Goal: Find specific page/section: Find specific page/section

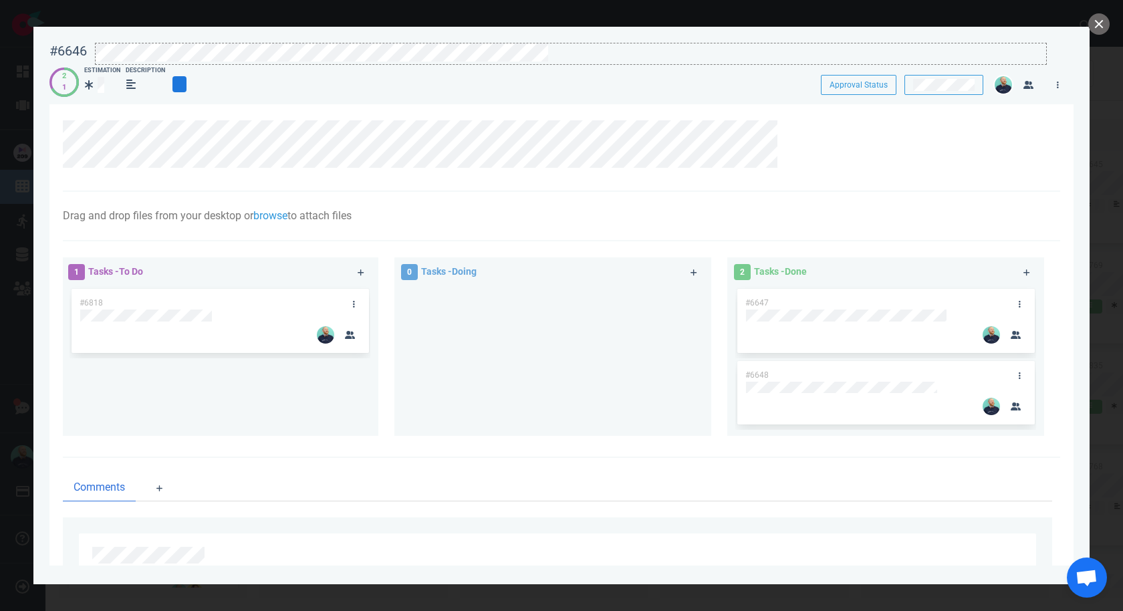
scroll to position [1656, 0]
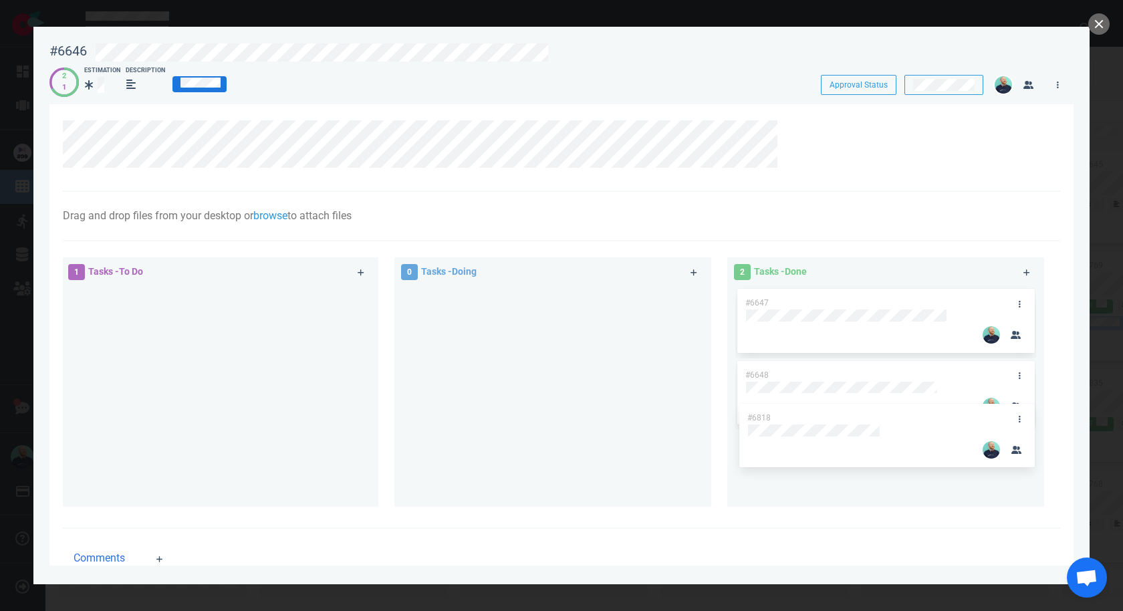
drag, startPoint x: 160, startPoint y: 301, endPoint x: 828, endPoint y: 416, distance: 677.5
click at [828, 416] on div "1 Tasks - To Do #6818 #6818 0 Tasks - Doing 2 Tasks - Done #6647 #6648" at bounding box center [557, 383] width 1005 height 269
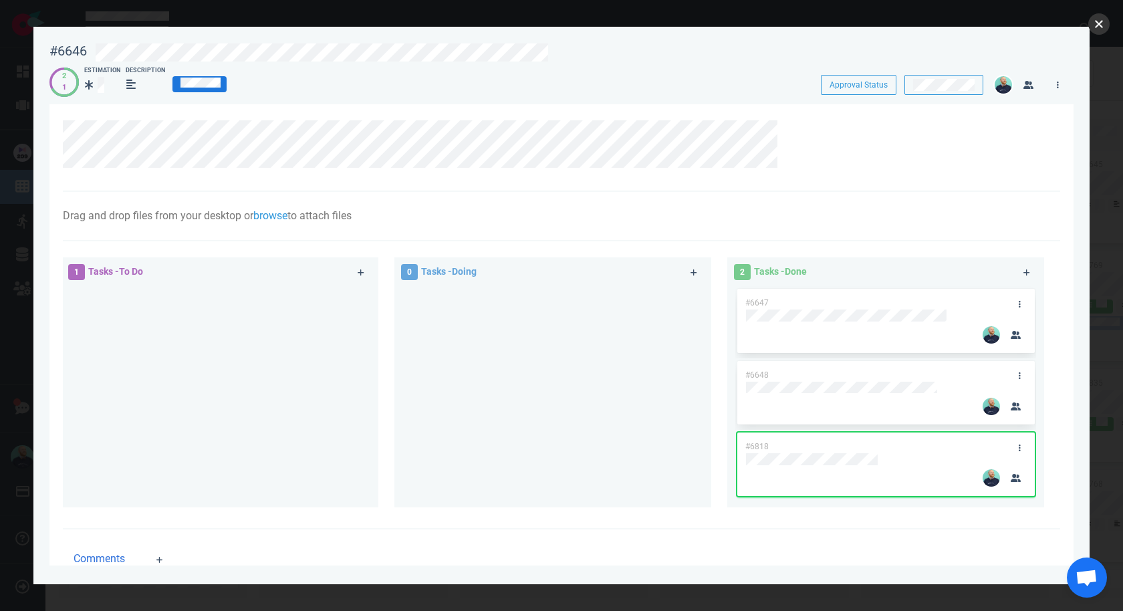
click at [1097, 28] on button "close" at bounding box center [1098, 23] width 21 height 21
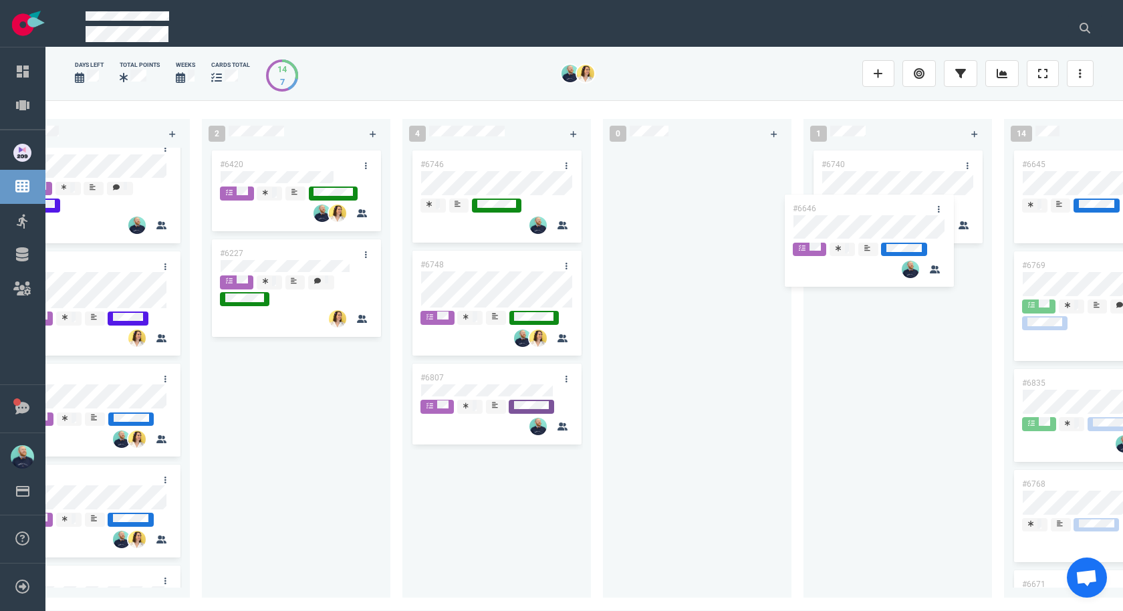
scroll to position [0, 138]
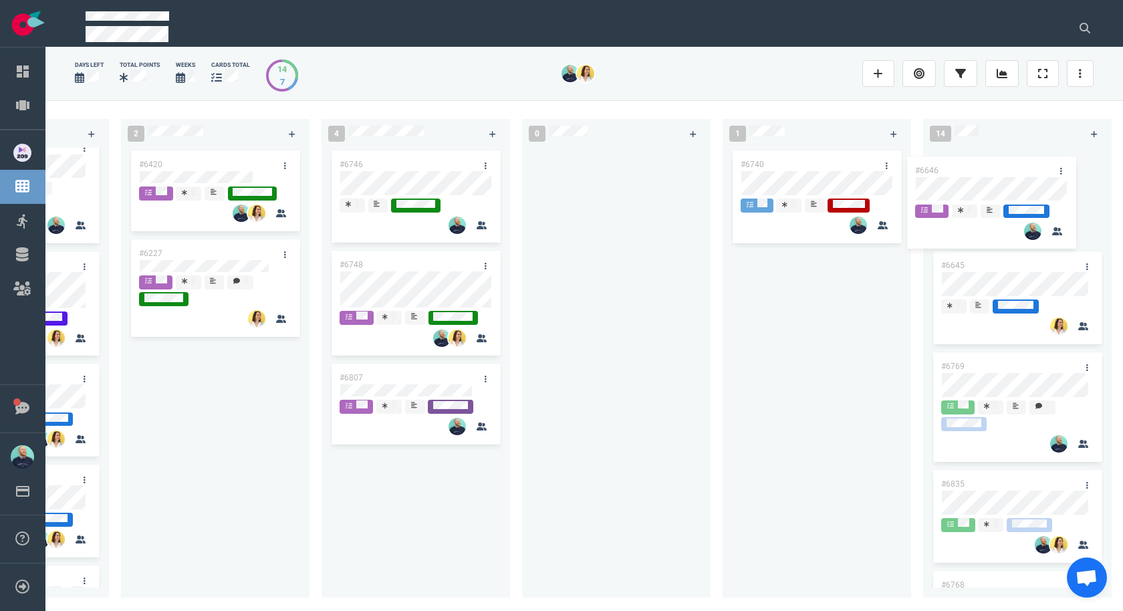
drag, startPoint x: 627, startPoint y: 173, endPoint x: 970, endPoint y: 166, distance: 343.0
click at [970, 166] on div "28 #6698 #6662 #5517 #6372 #6763 #6839 #6751 #6675 #6776 #6728 #6726 #6709 #650…" at bounding box center [583, 355] width 1077 height 510
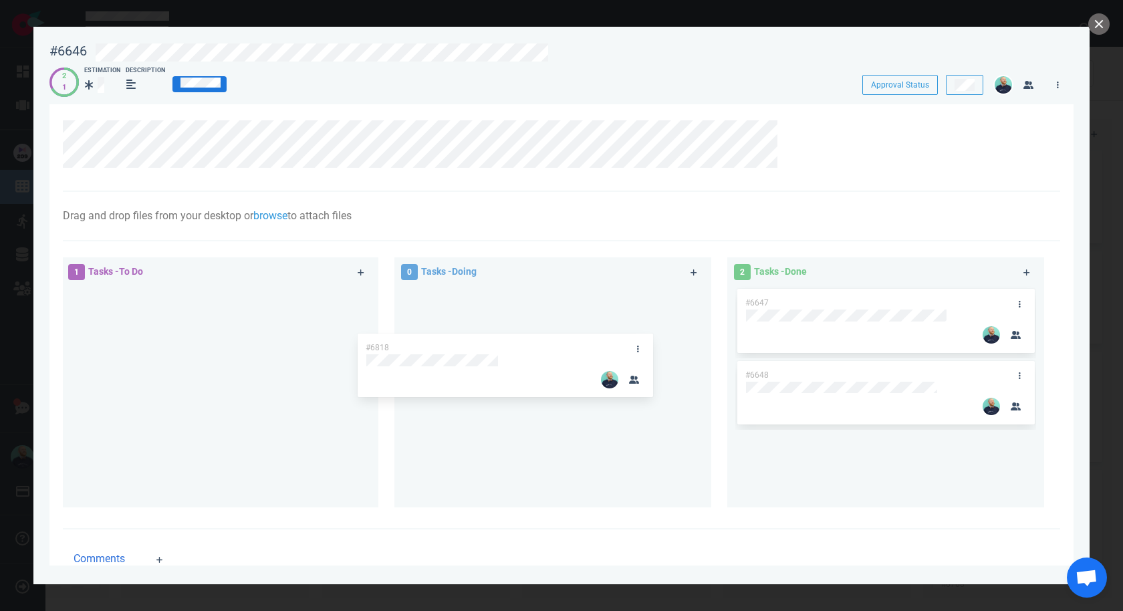
drag, startPoint x: 823, startPoint y: 434, endPoint x: 255, endPoint y: 360, distance: 572.9
click at [255, 360] on div "1 Tasks - To Do 0 Tasks - Doing 2 Tasks - Done #6647 #6648 #6818 #6818" at bounding box center [557, 384] width 1005 height 270
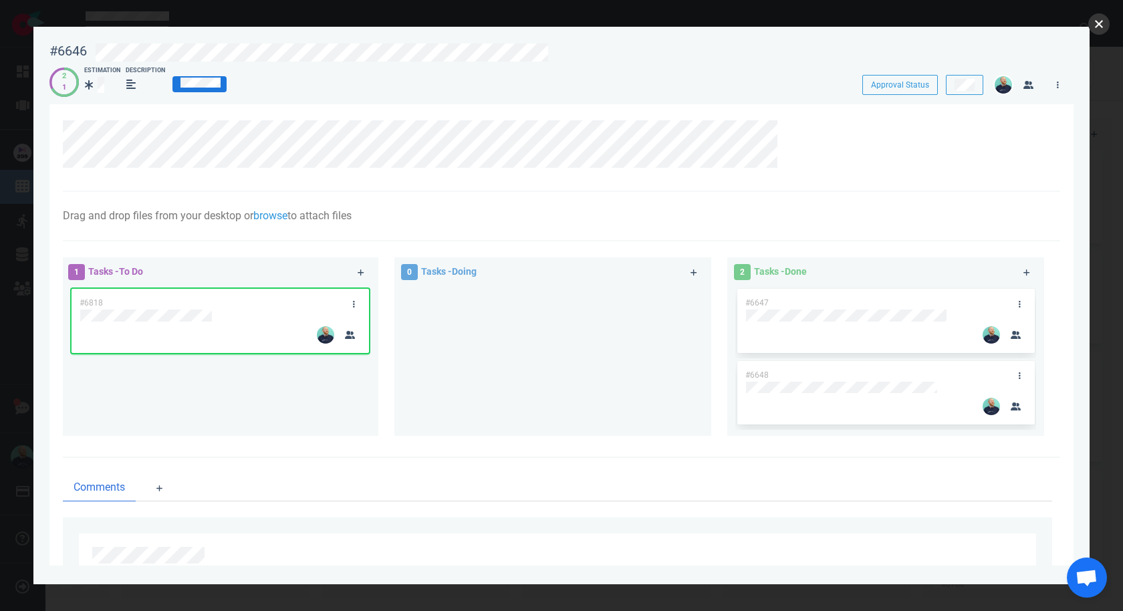
click at [1102, 25] on button "close" at bounding box center [1098, 23] width 21 height 21
